Goal: Information Seeking & Learning: Learn about a topic

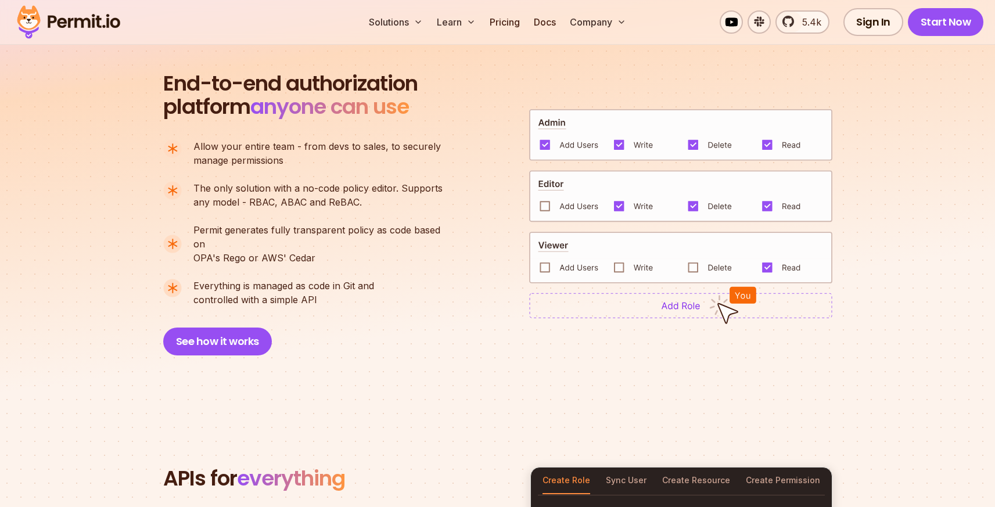
scroll to position [816, 0]
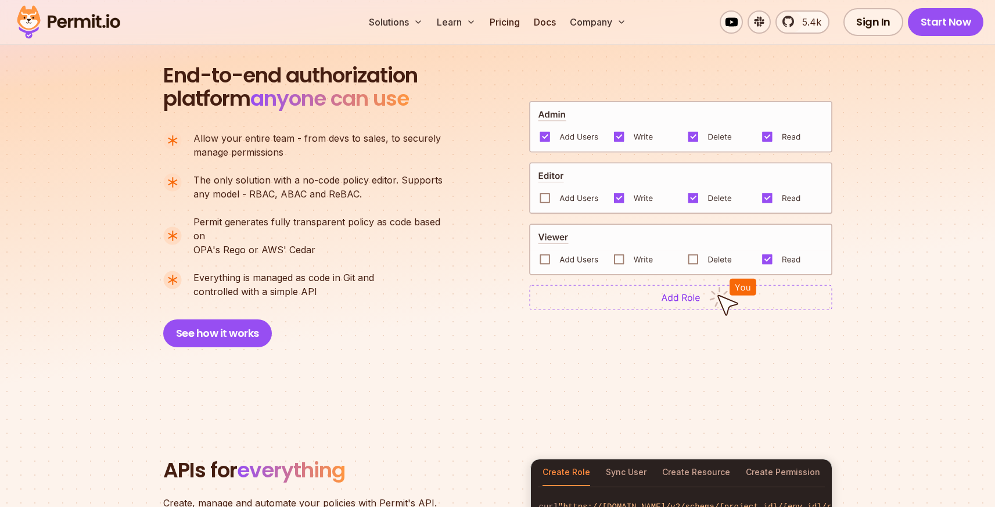
click at [659, 284] on img at bounding box center [680, 297] width 303 height 26
click at [203, 327] on button "See how it works" at bounding box center [217, 333] width 109 height 28
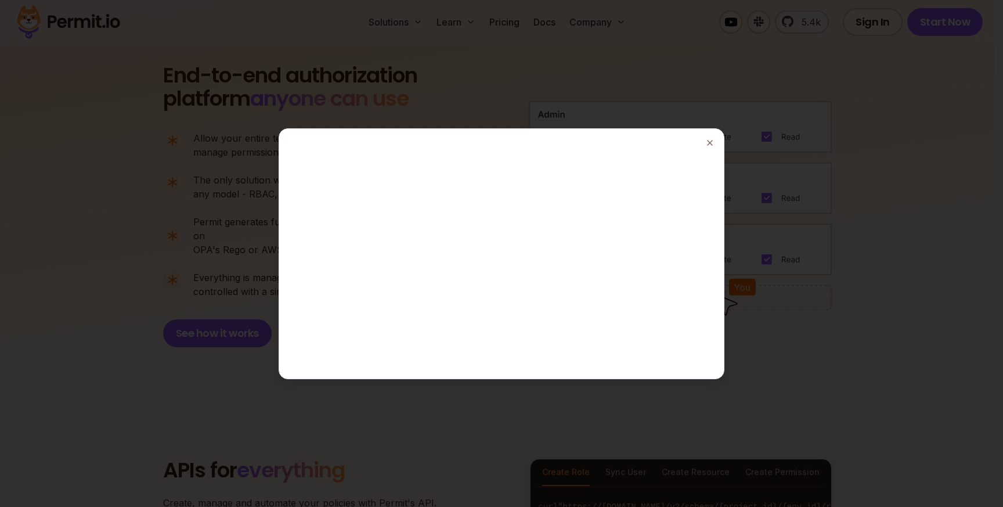
click at [594, 63] on div at bounding box center [501, 253] width 1003 height 507
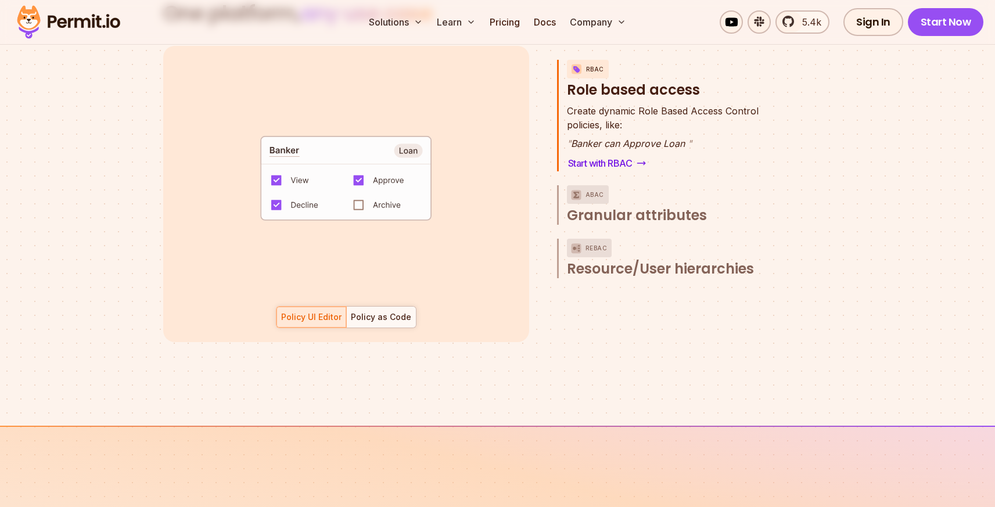
scroll to position [1761, 0]
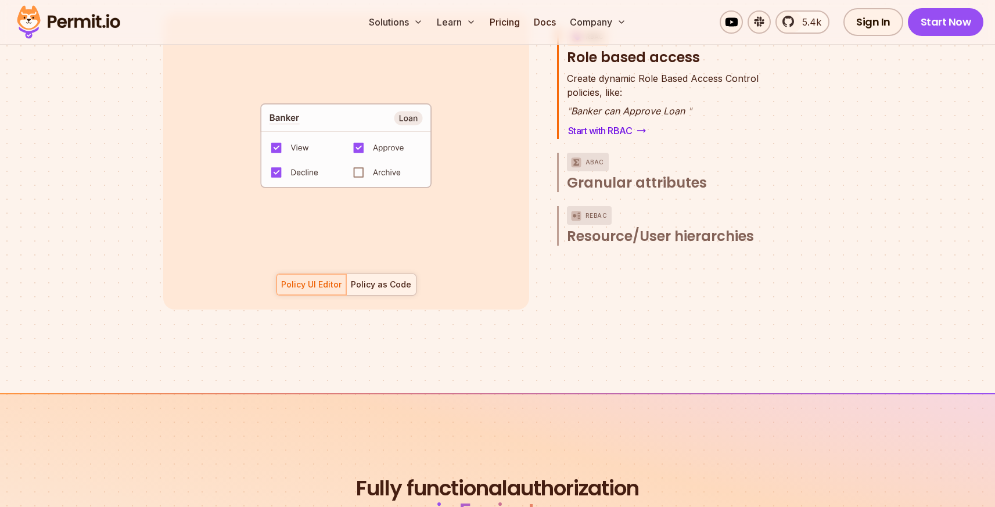
click at [393, 274] on div at bounding box center [381, 284] width 70 height 21
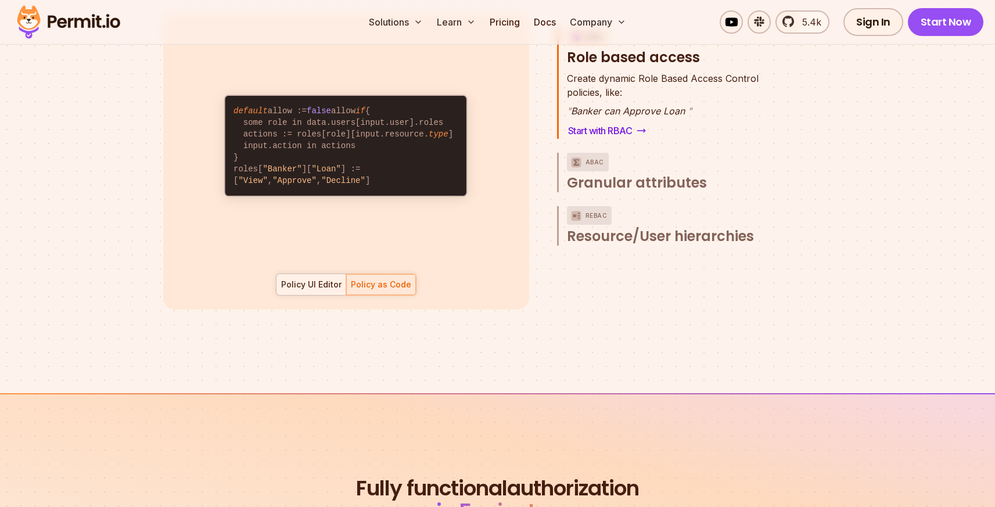
click at [326, 279] on div "Policy UI Editor" at bounding box center [311, 285] width 60 height 12
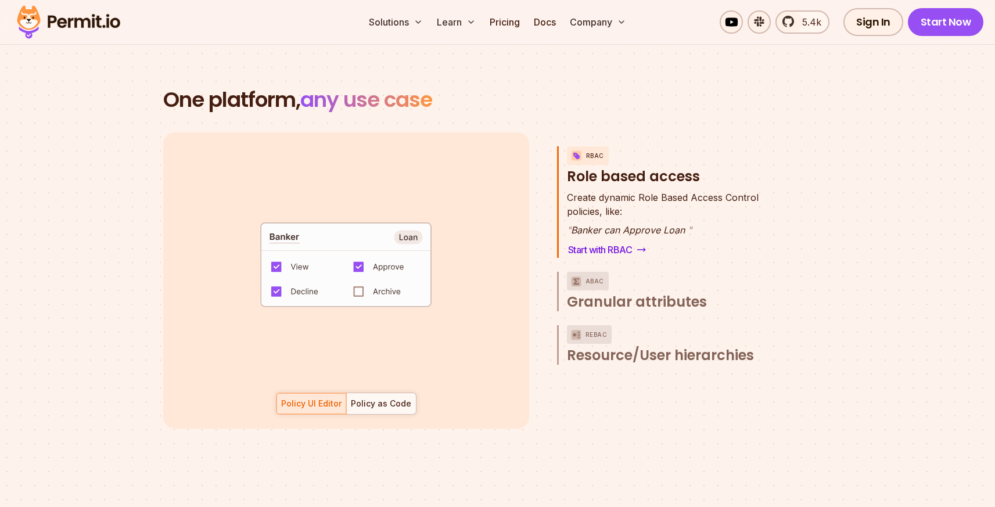
scroll to position [1641, 0]
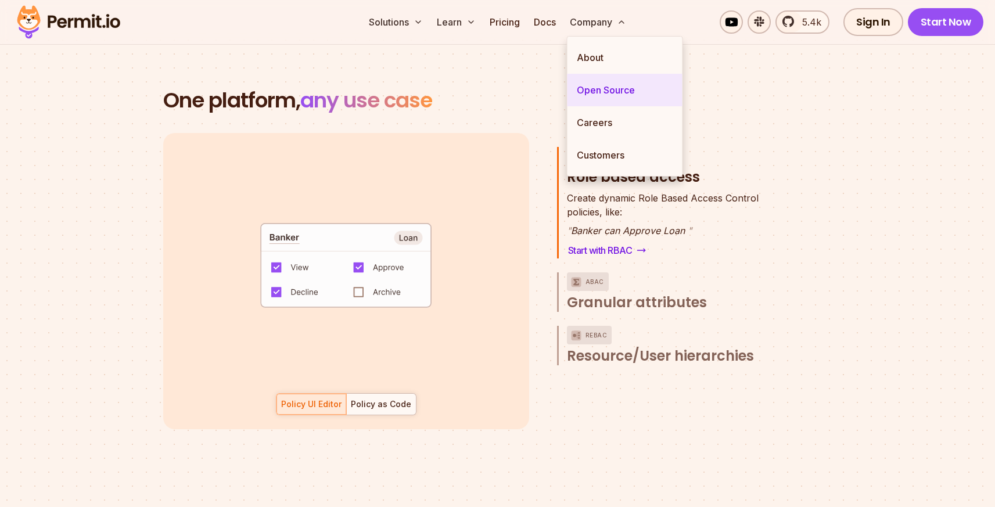
click at [597, 85] on link "Open Source" at bounding box center [624, 90] width 115 height 33
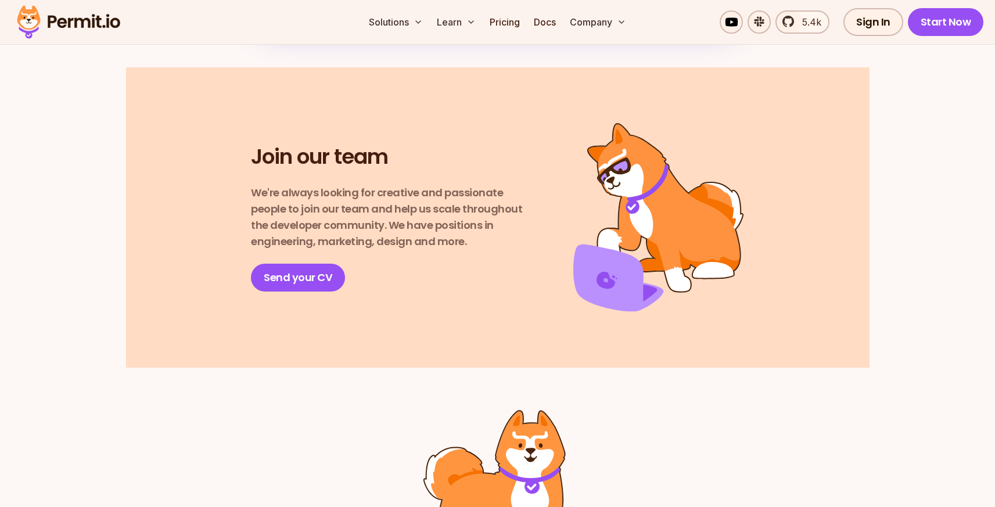
scroll to position [1508, 0]
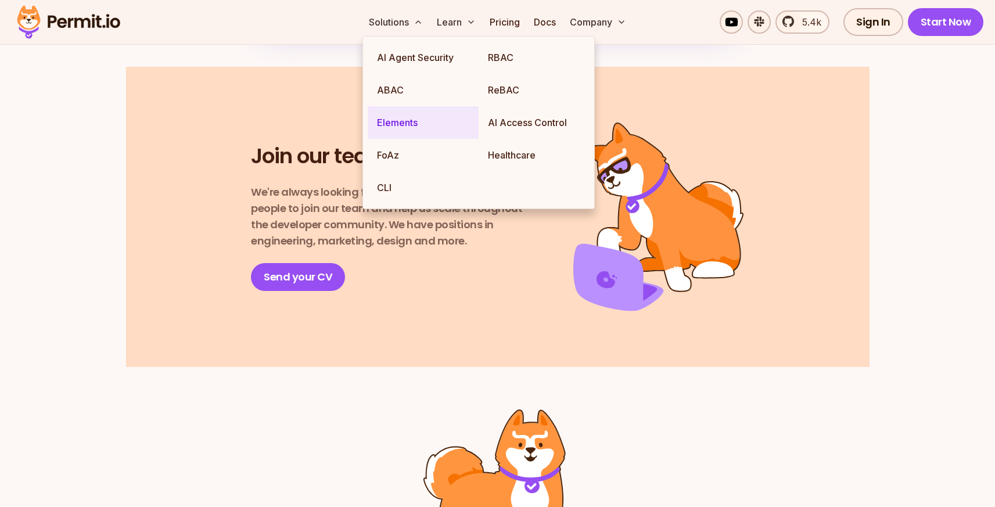
click at [394, 129] on link "Elements" at bounding box center [423, 122] width 111 height 33
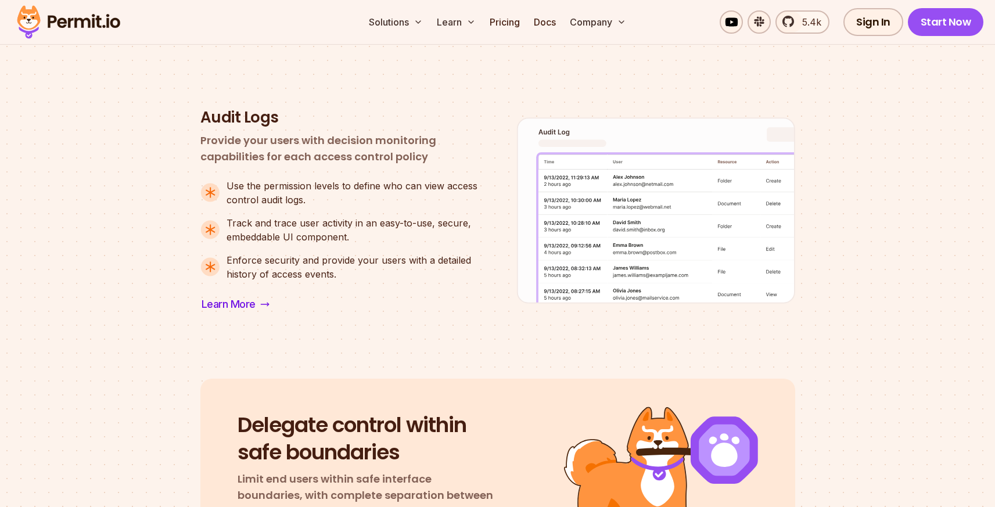
scroll to position [1017, 0]
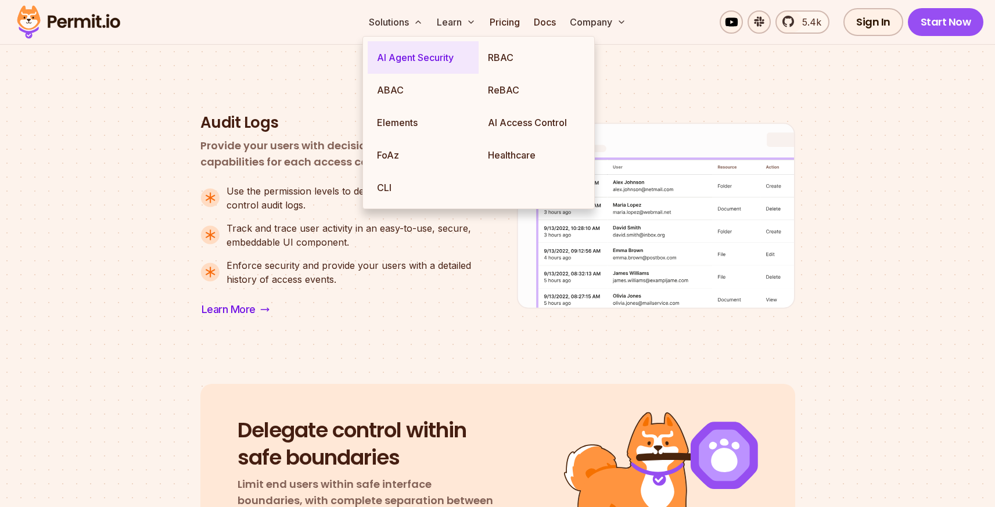
click at [386, 63] on link "AI Agent Security" at bounding box center [423, 57] width 111 height 33
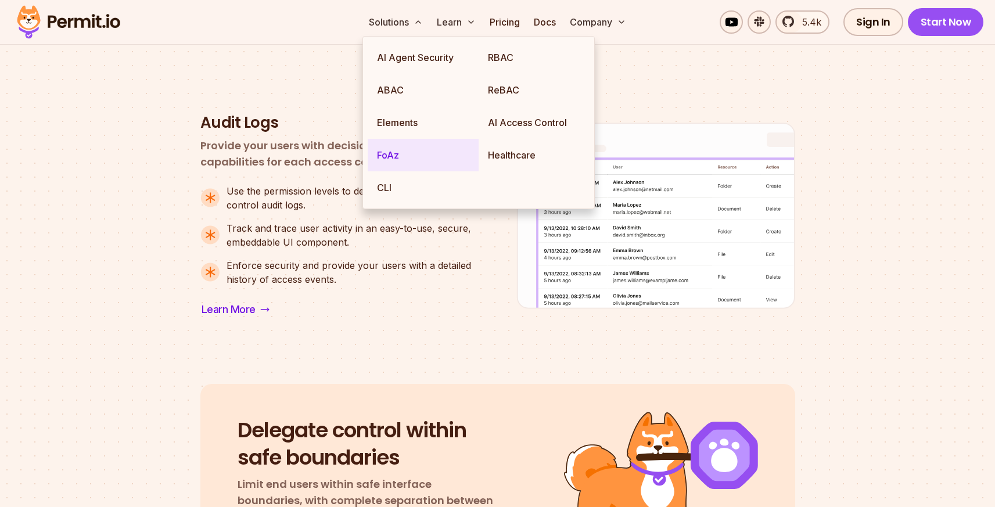
click at [377, 147] on link "FoAz" at bounding box center [423, 155] width 111 height 33
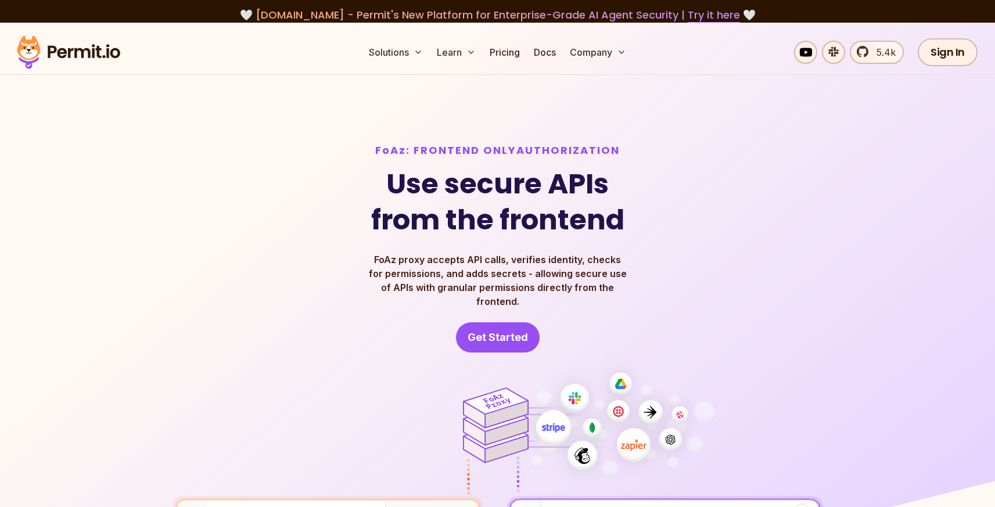
click at [142, 316] on img at bounding box center [497, 376] width 995 height 707
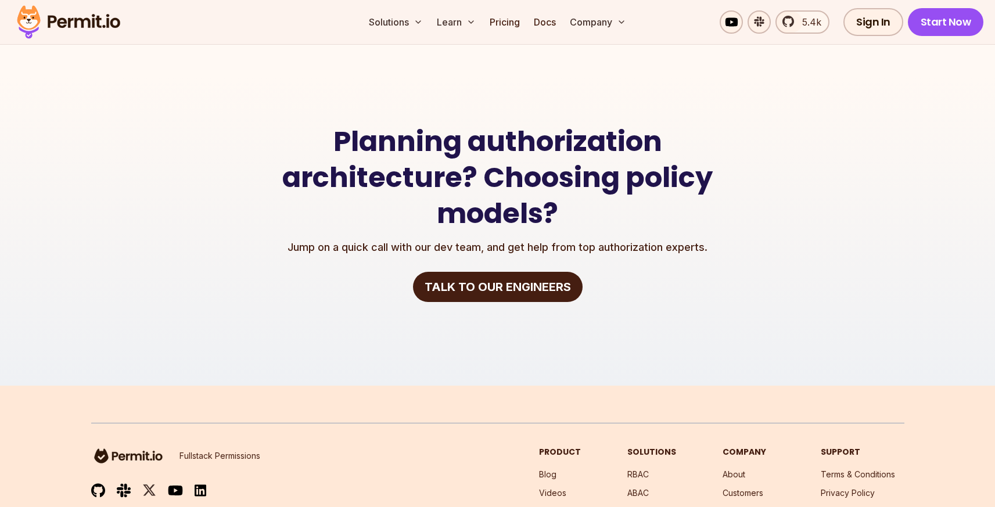
scroll to position [2373, 0]
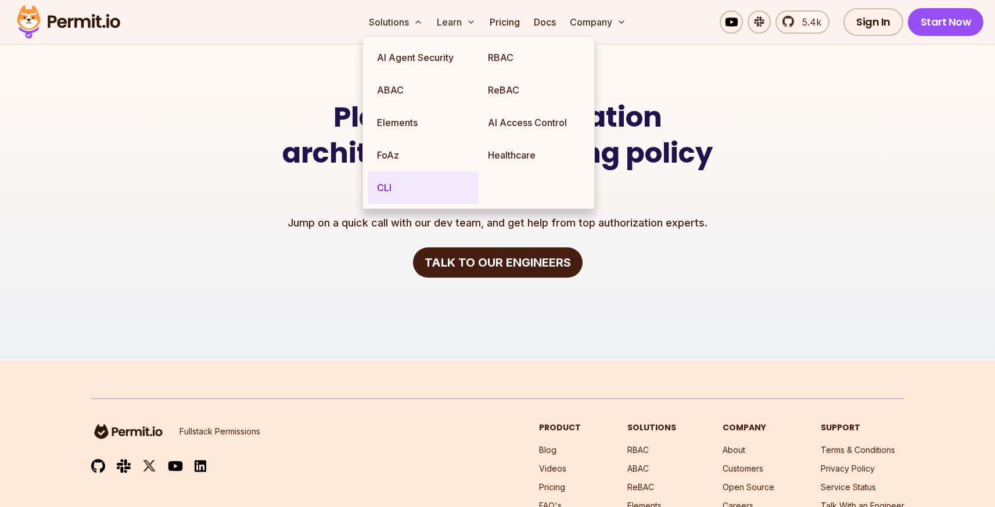
click at [381, 178] on link "CLI" at bounding box center [423, 187] width 111 height 33
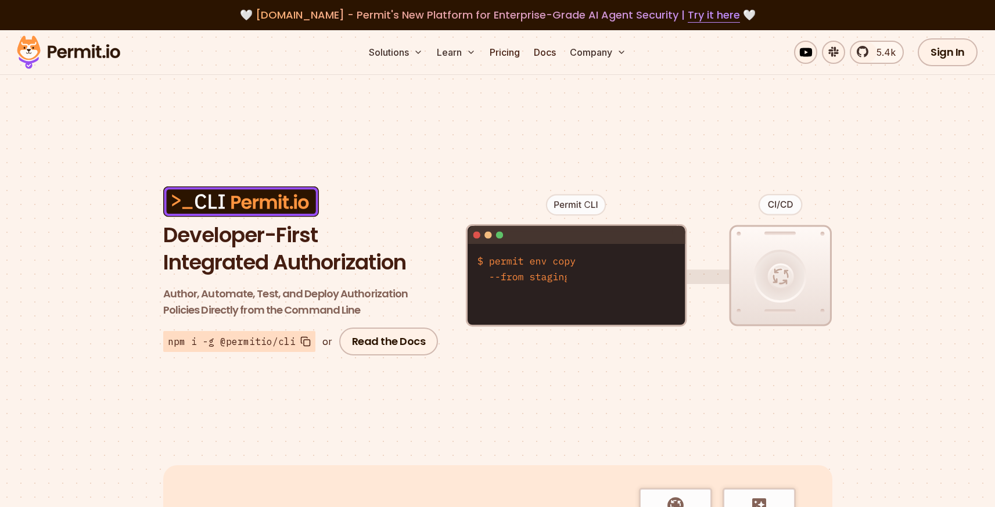
click at [99, 283] on section "Developer-First Integrated Authorization Author, Automate, Test, and Deploy Aut…" at bounding box center [497, 270] width 995 height 277
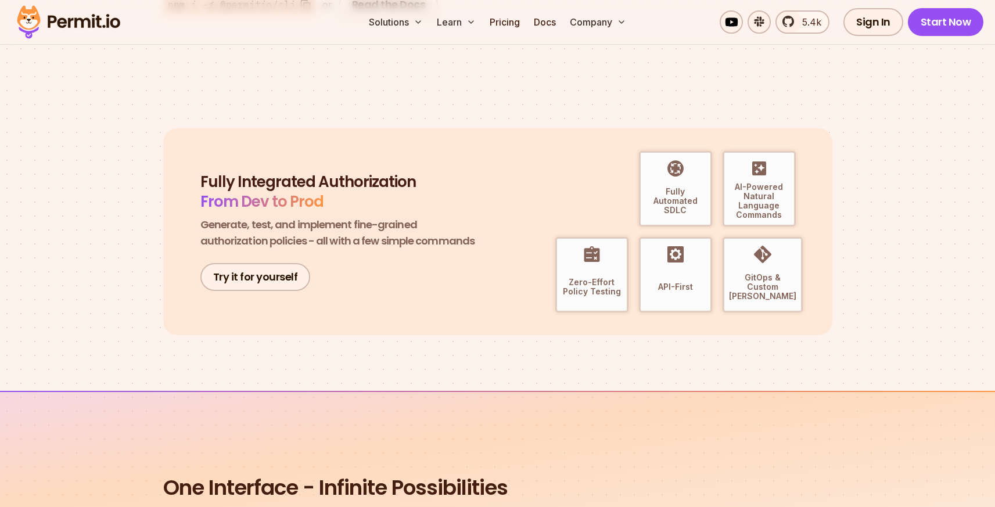
scroll to position [336, 0]
click at [178, 149] on div "Fully Integrated Authorization From Dev to Prod Generate, test, and implement f…" at bounding box center [497, 232] width 669 height 207
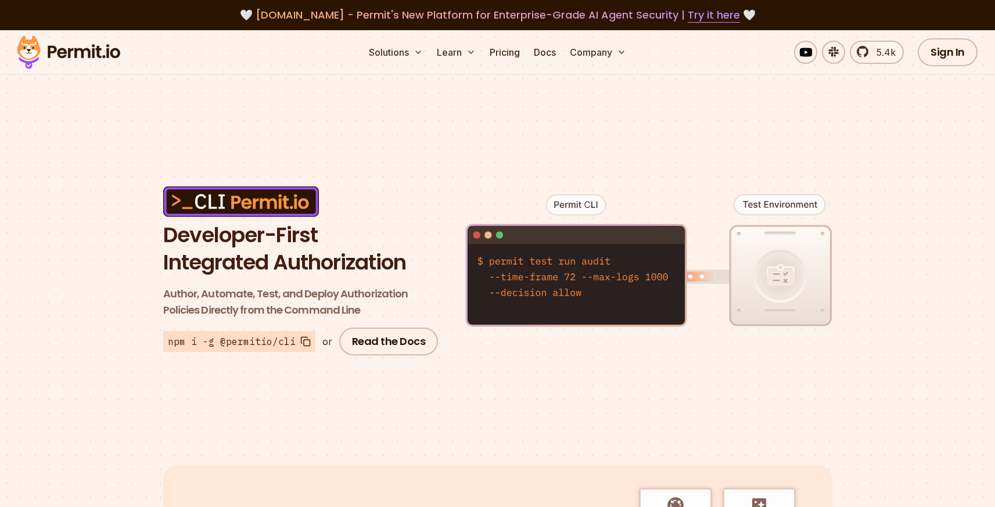
click at [75, 254] on section "Developer-First Integrated Authorization Author, Automate, Test, and Deploy Aut…" at bounding box center [497, 270] width 995 height 277
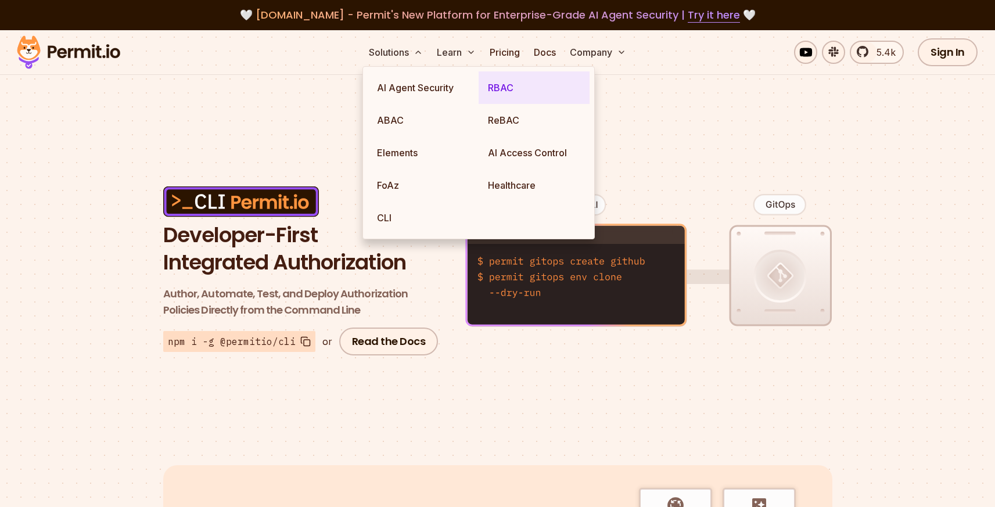
click at [509, 82] on link "RBAC" at bounding box center [533, 87] width 111 height 33
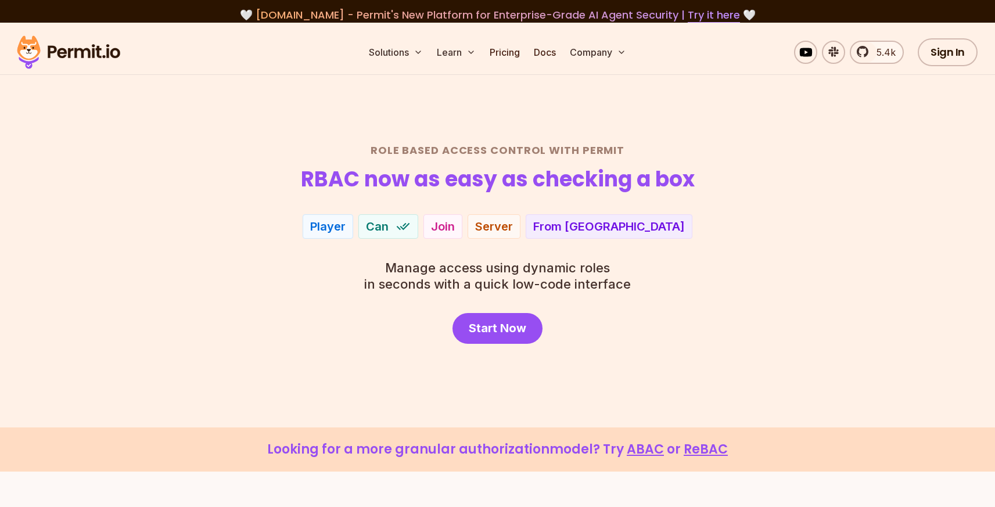
click at [121, 226] on div "Player Can Join Server From EU" at bounding box center [497, 226] width 813 height 24
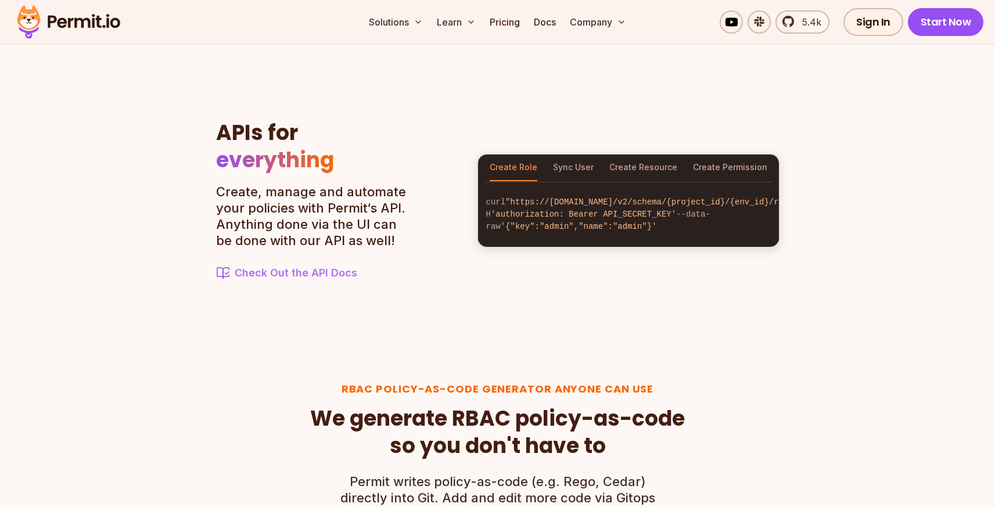
scroll to position [1093, 0]
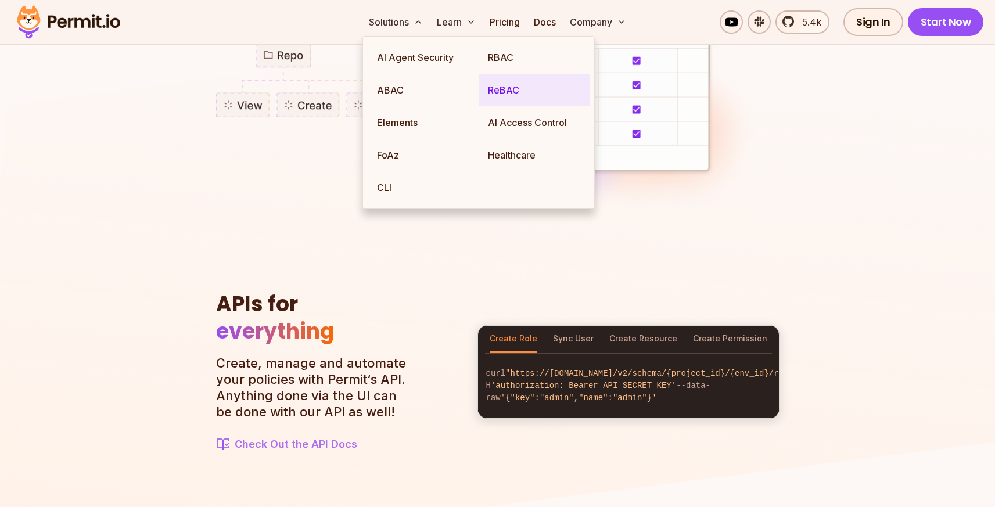
click at [512, 92] on link "ReBAC" at bounding box center [533, 90] width 111 height 33
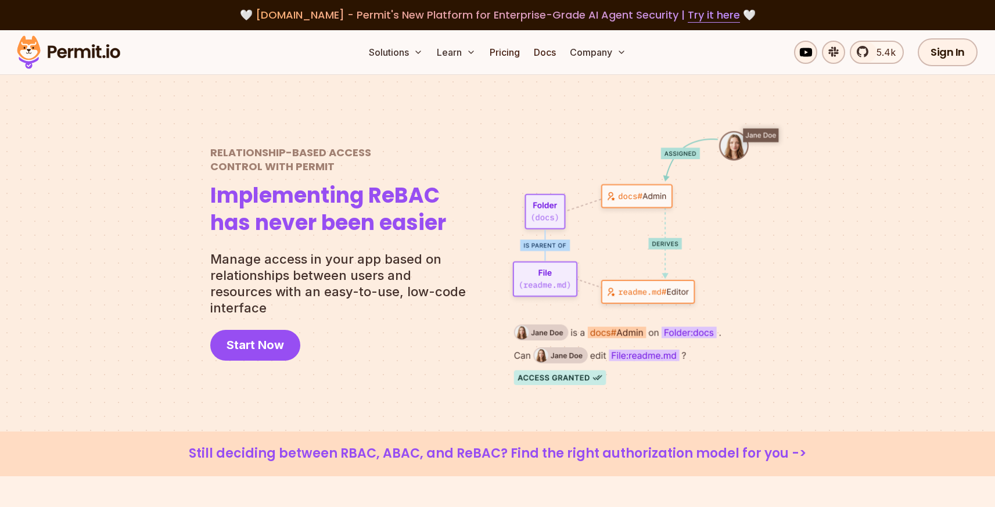
click at [55, 52] on img at bounding box center [69, 52] width 114 height 39
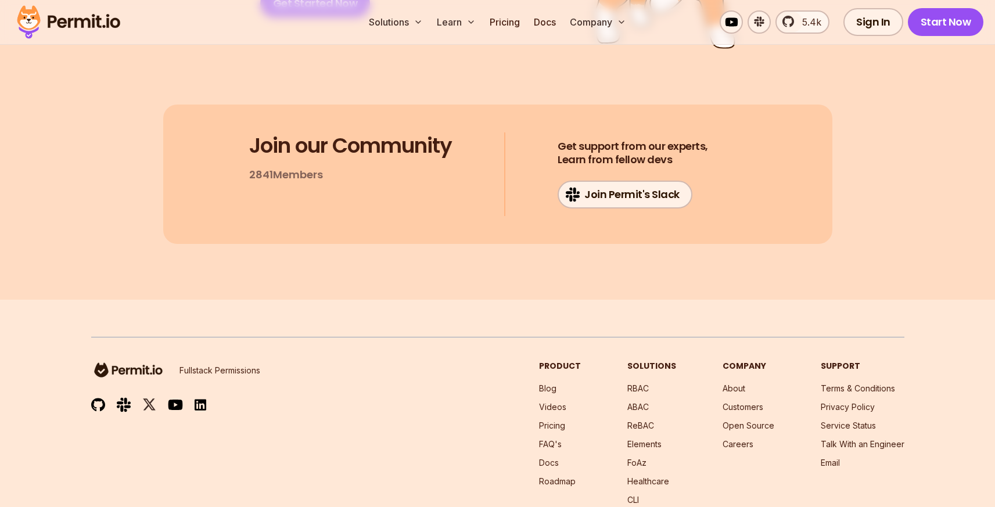
scroll to position [6278, 0]
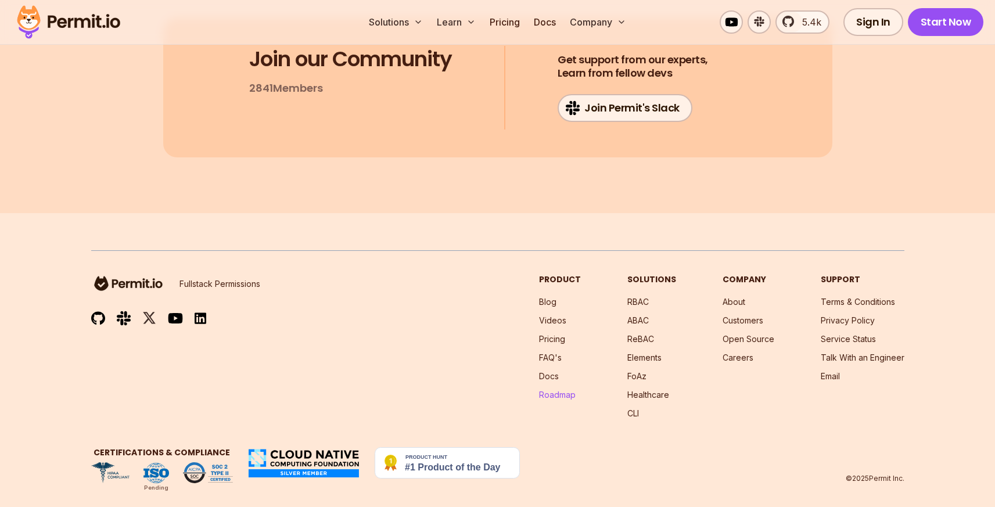
click at [556, 390] on link "Roadmap" at bounding box center [557, 395] width 37 height 10
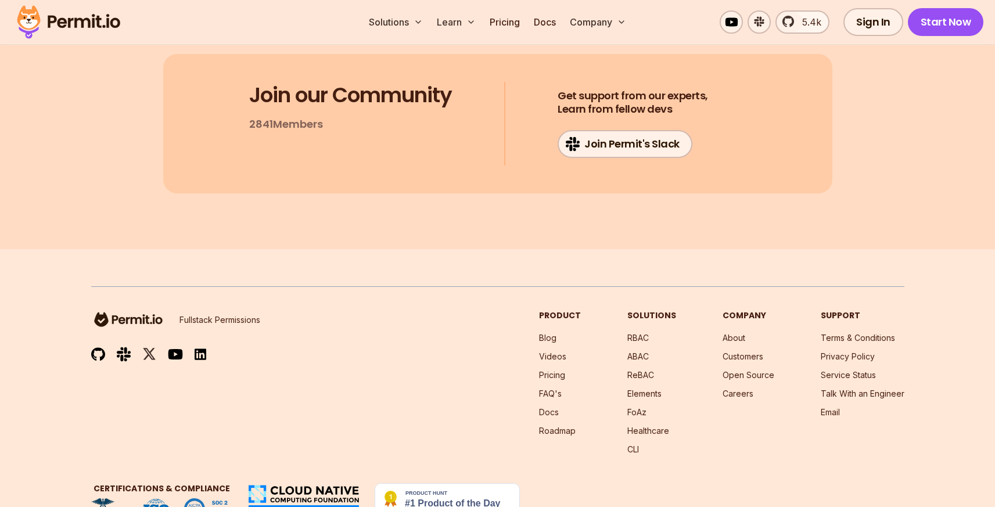
scroll to position [6235, 0]
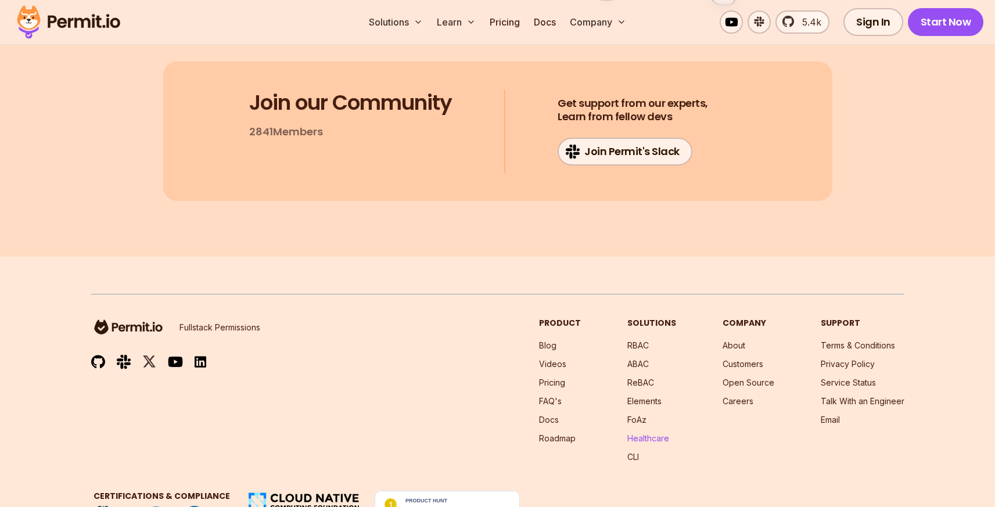
click at [663, 433] on link "Healthcare" at bounding box center [648, 438] width 42 height 10
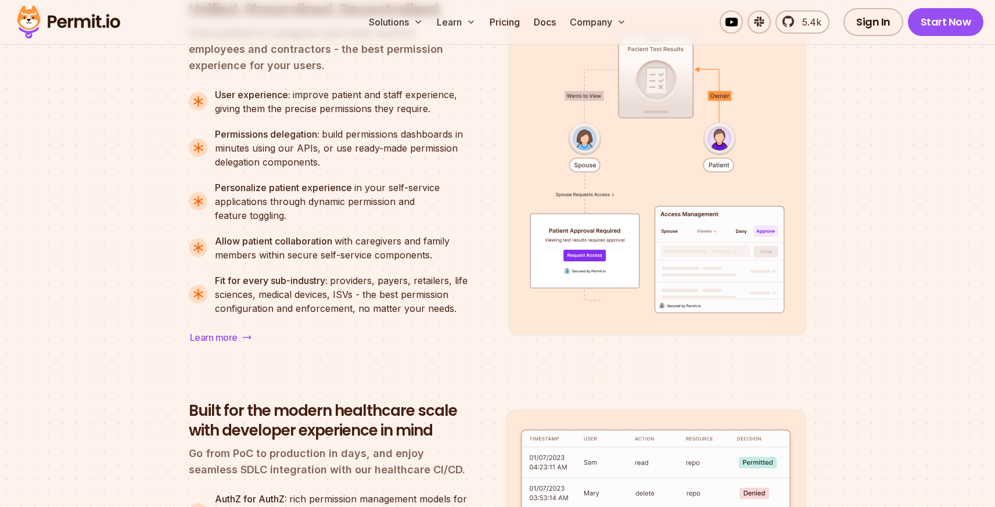
scroll to position [1161, 0]
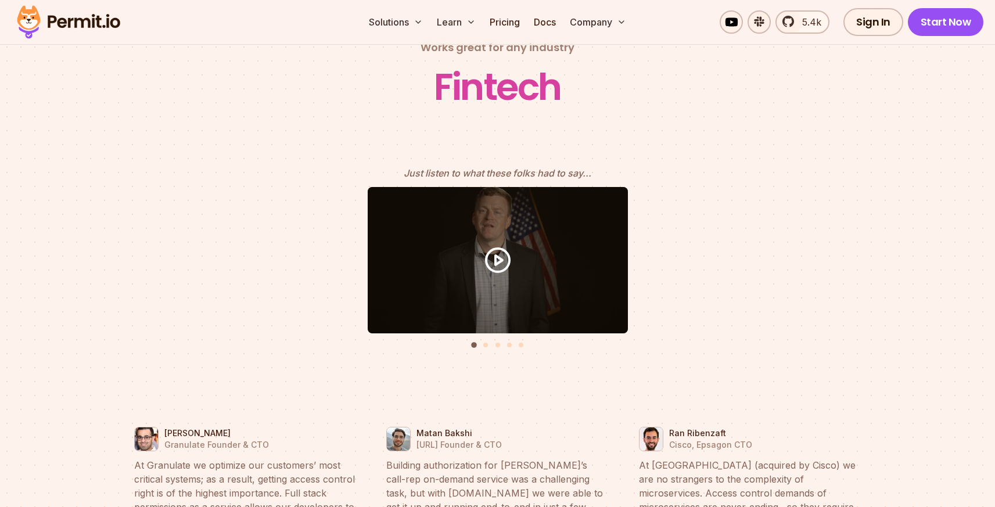
scroll to position [5104, 0]
